Goal: Navigation & Orientation: Go to known website

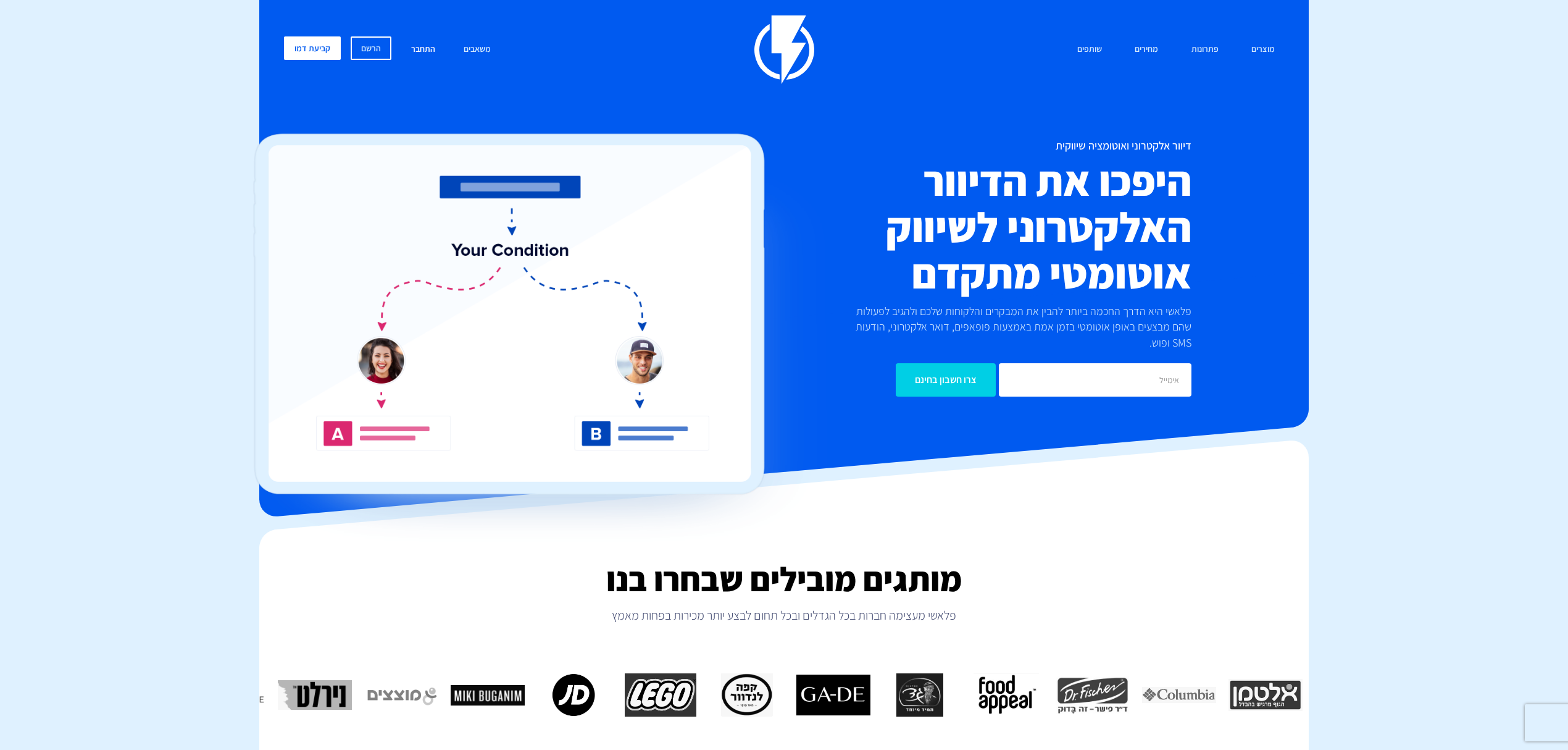
click at [426, 50] on link "התחבר" at bounding box center [423, 49] width 42 height 26
